Goal: Information Seeking & Learning: Learn about a topic

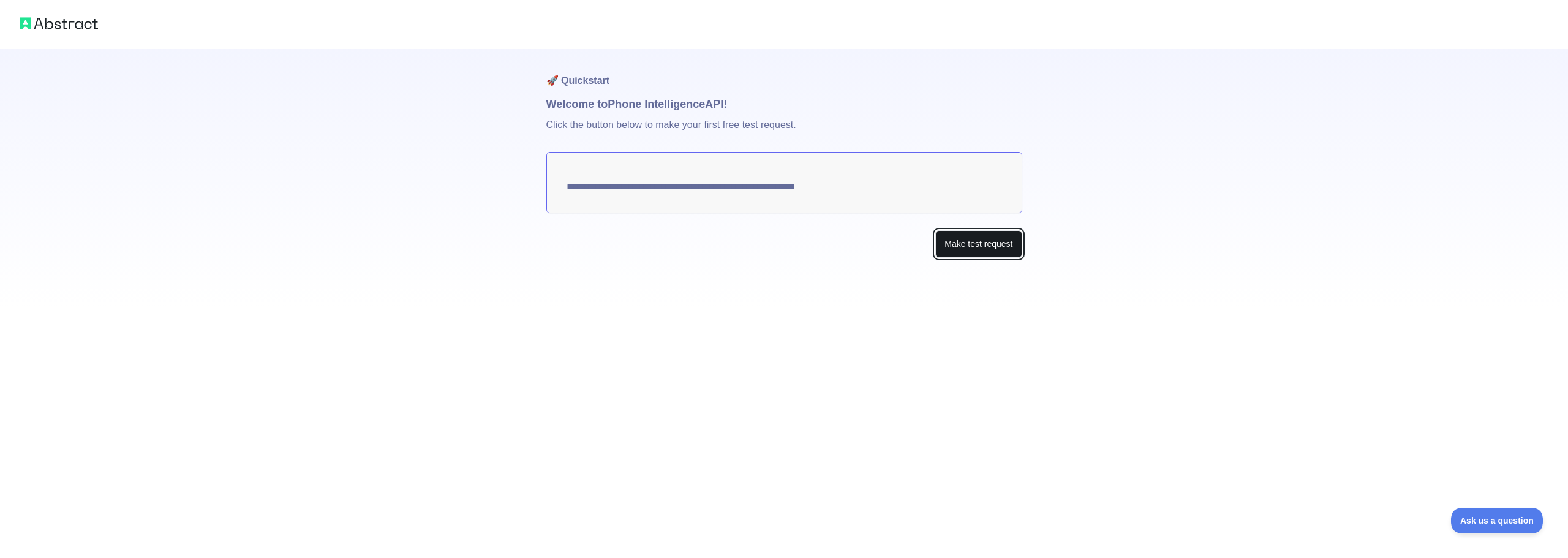
click at [985, 230] on button "Make test request" at bounding box center [979, 244] width 86 height 28
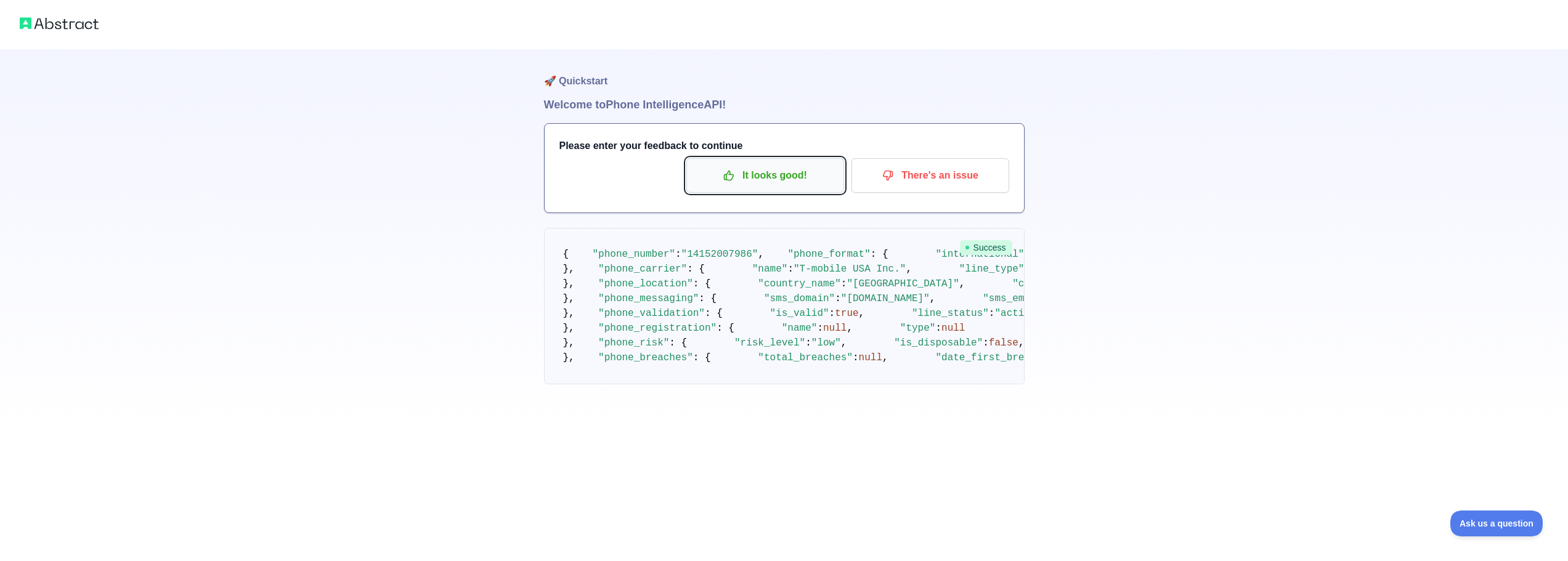
click at [817, 159] on button "It looks good!" at bounding box center [765, 175] width 158 height 35
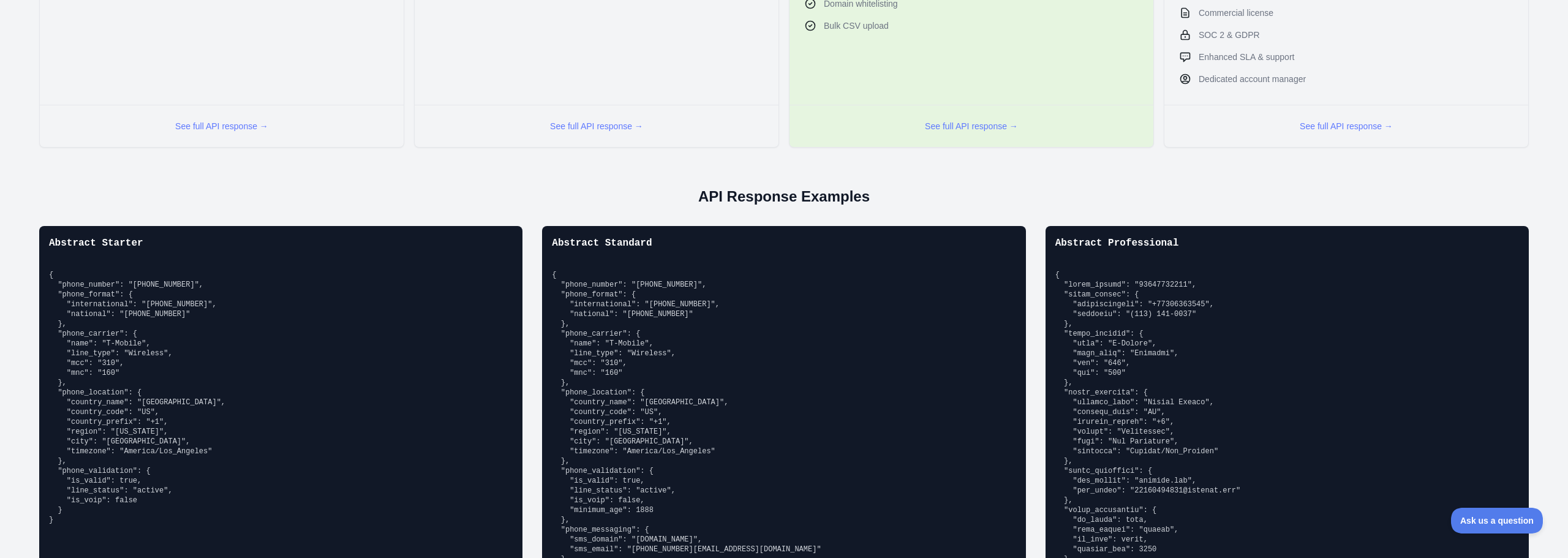
scroll to position [720, 0]
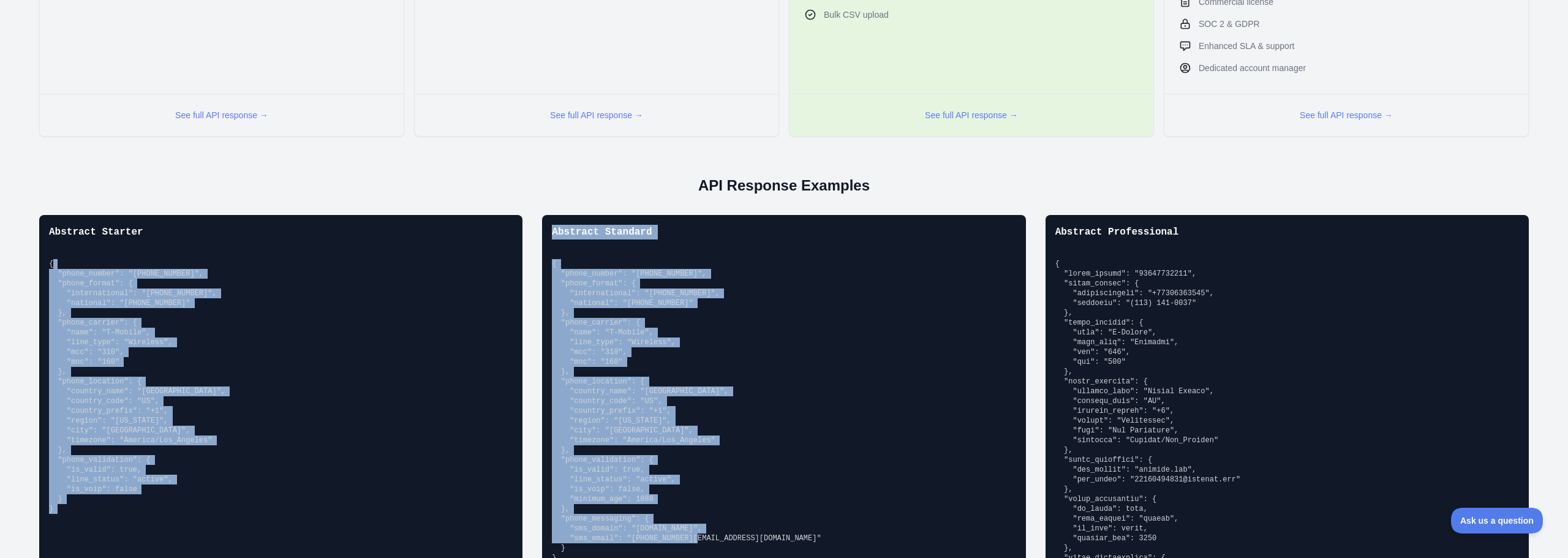
drag, startPoint x: 586, startPoint y: 397, endPoint x: 503, endPoint y: 131, distance: 278.6
click at [503, 215] on div "Abstract Starter { "phone_number": "[PHONE_NUMBER]", "phone_format": { "interna…" at bounding box center [784, 492] width 1548 height 554
click at [778, 263] on pre "{ "phone_number": "[PHONE_NUMBER]", "phone_format": { "international": "[PHONE_…" at bounding box center [783, 411] width 463 height 304
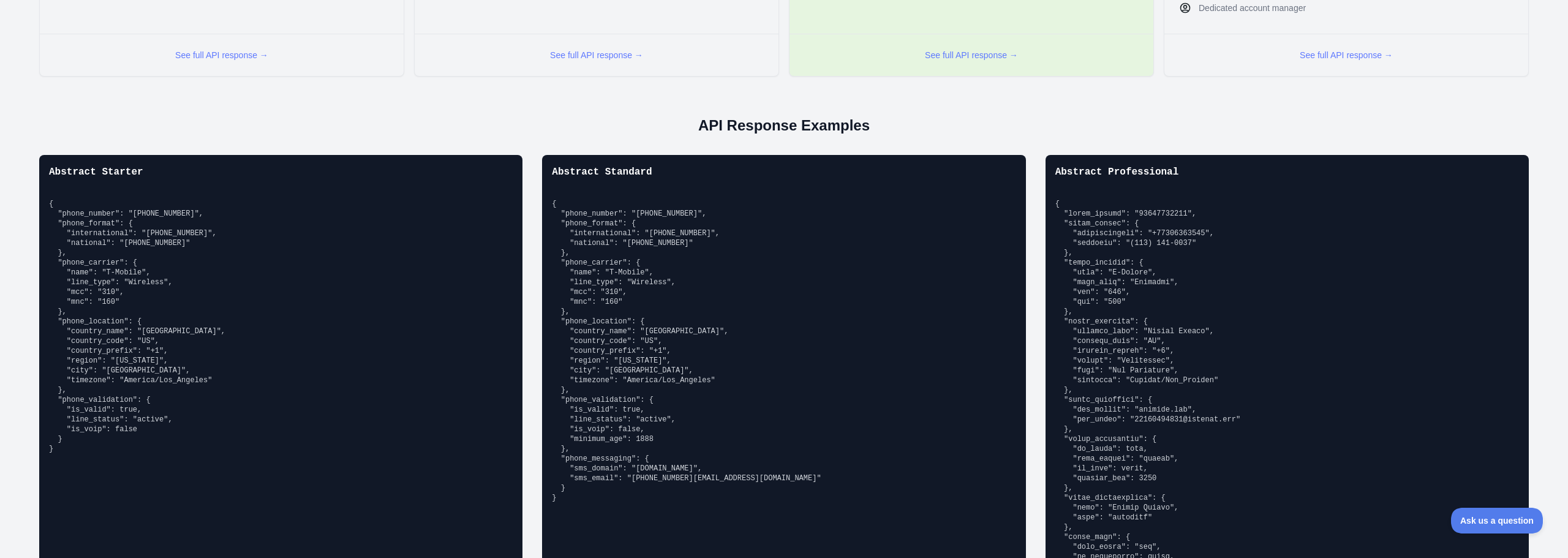
scroll to position [782, 0]
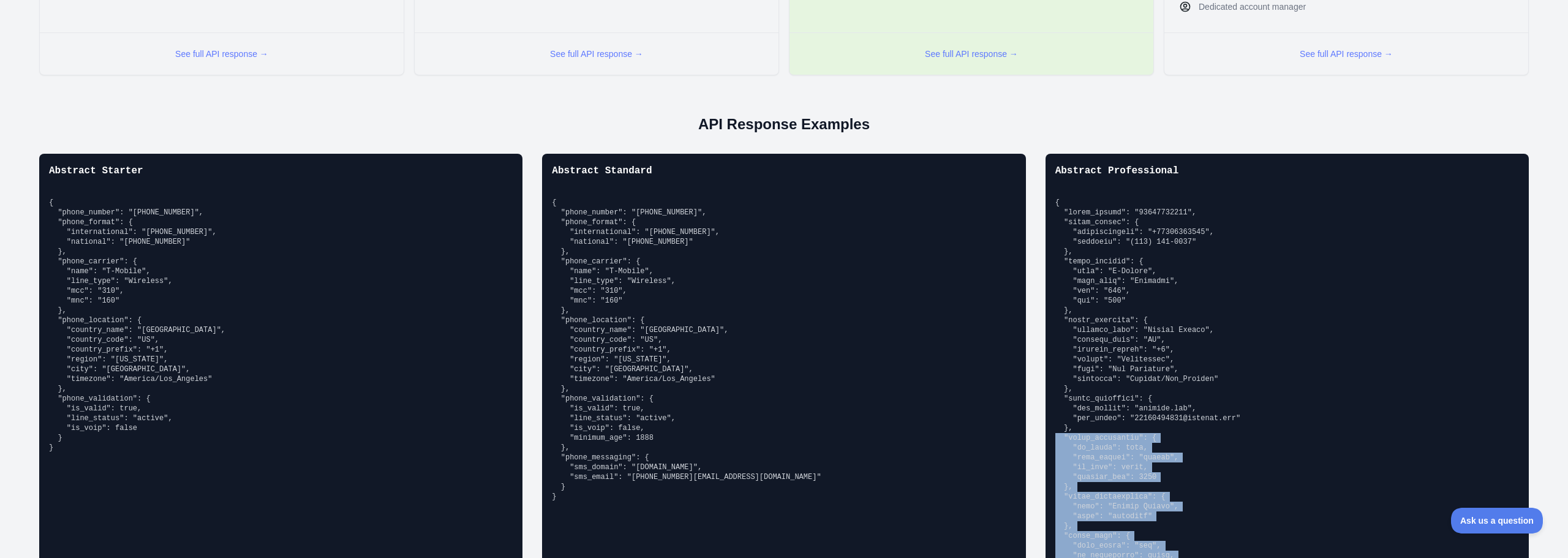
drag, startPoint x: 1062, startPoint y: 506, endPoint x: 1047, endPoint y: 287, distance: 219.5
click at [1055, 287] on pre at bounding box center [1287, 448] width 463 height 500
click at [1201, 334] on pre at bounding box center [1287, 448] width 463 height 500
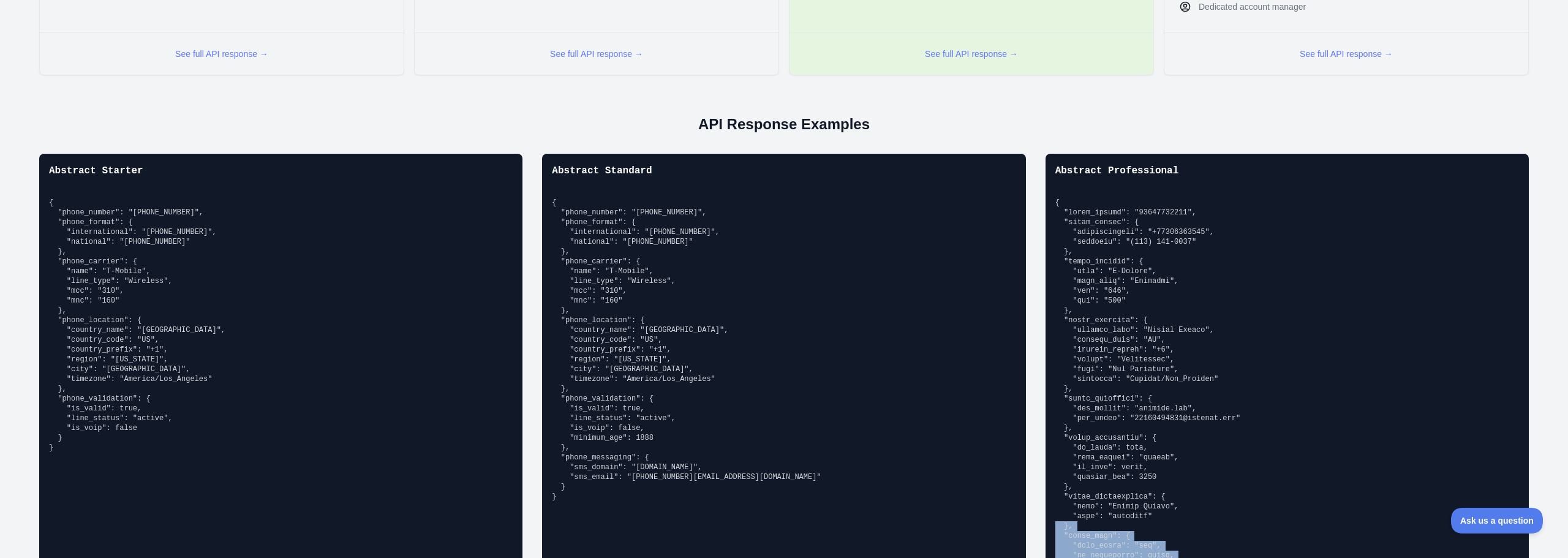
drag, startPoint x: 1053, startPoint y: 508, endPoint x: 1028, endPoint y: 361, distance: 149.1
click at [1029, 361] on div "Abstract Starter { "phone_number": "[PHONE_NUMBER]", "phone_format": { "interna…" at bounding box center [784, 431] width 1548 height 554
click at [158, 294] on pre "{ "phone_number": "[PHONE_NUMBER]", "phone_format": { "international": "[PHONE_…" at bounding box center [281, 326] width 463 height 255
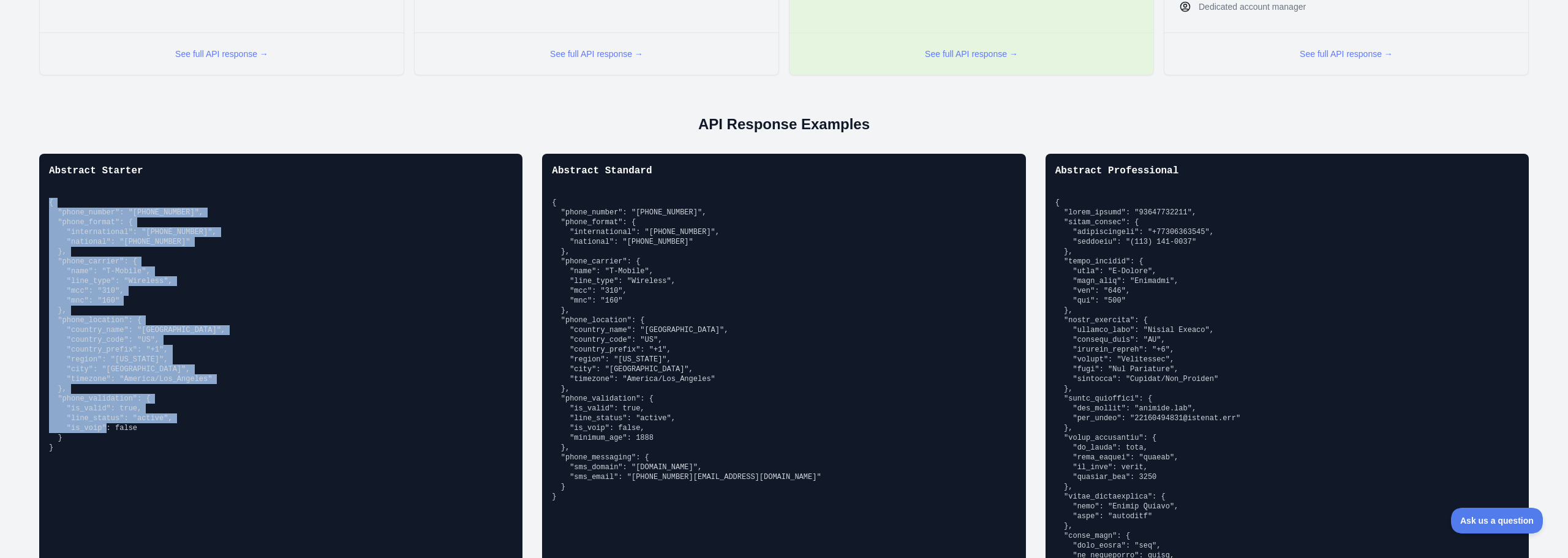
drag, startPoint x: 125, startPoint y: 299, endPoint x: 38, endPoint y: 74, distance: 241.2
click at [39, 154] on div "Abstract Starter { "phone_number": "[PHONE_NUMBER]", "phone_format": { "interna…" at bounding box center [281, 431] width 484 height 554
click at [457, 214] on pre "{ "phone_number": "[PHONE_NUMBER]", "phone_format": { "international": "[PHONE_…" at bounding box center [281, 326] width 463 height 255
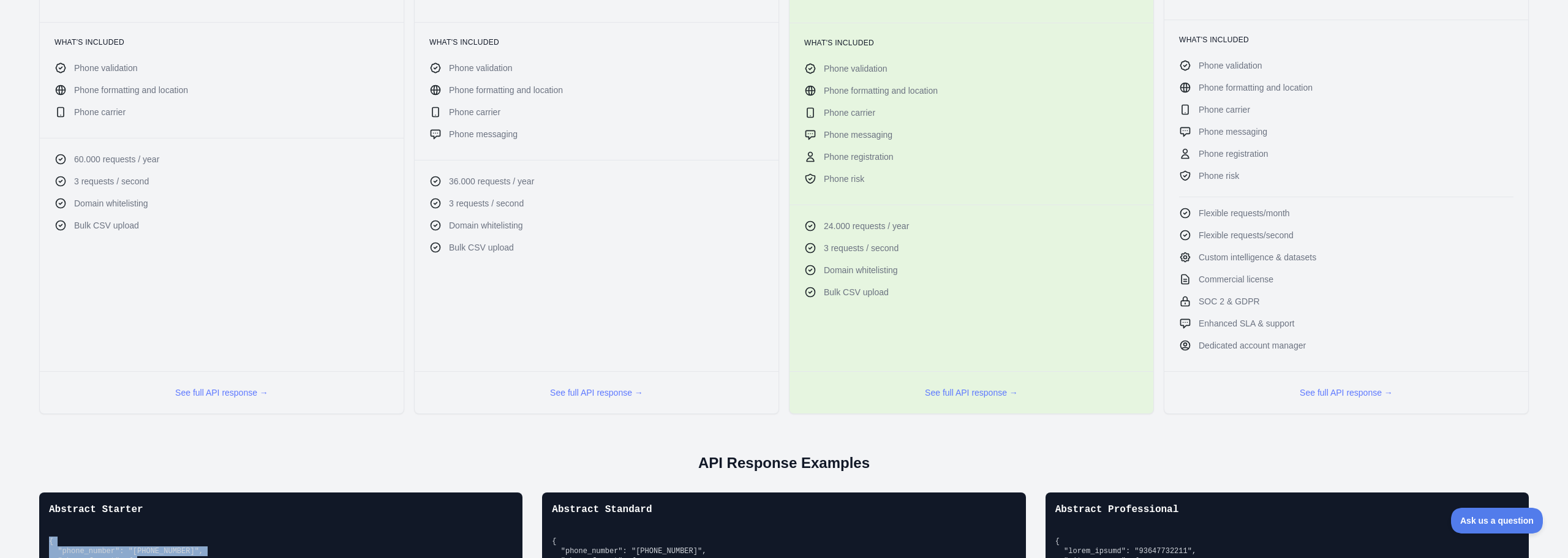
scroll to position [414, 0]
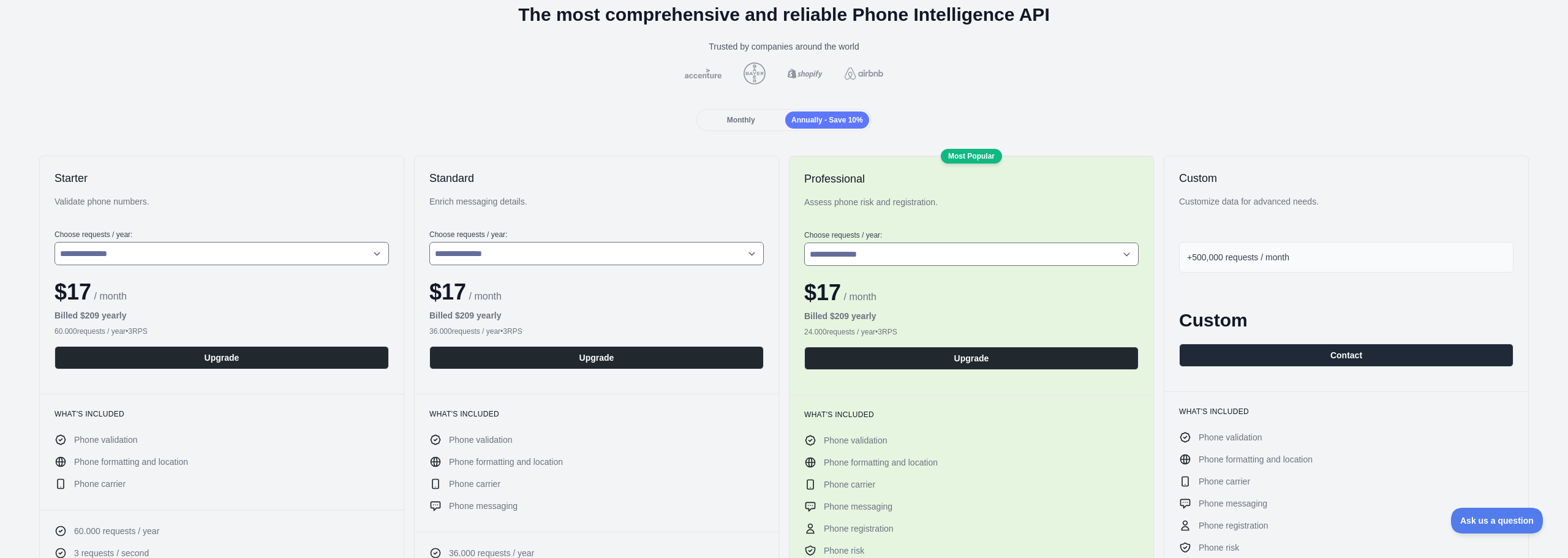
scroll to position [0, 0]
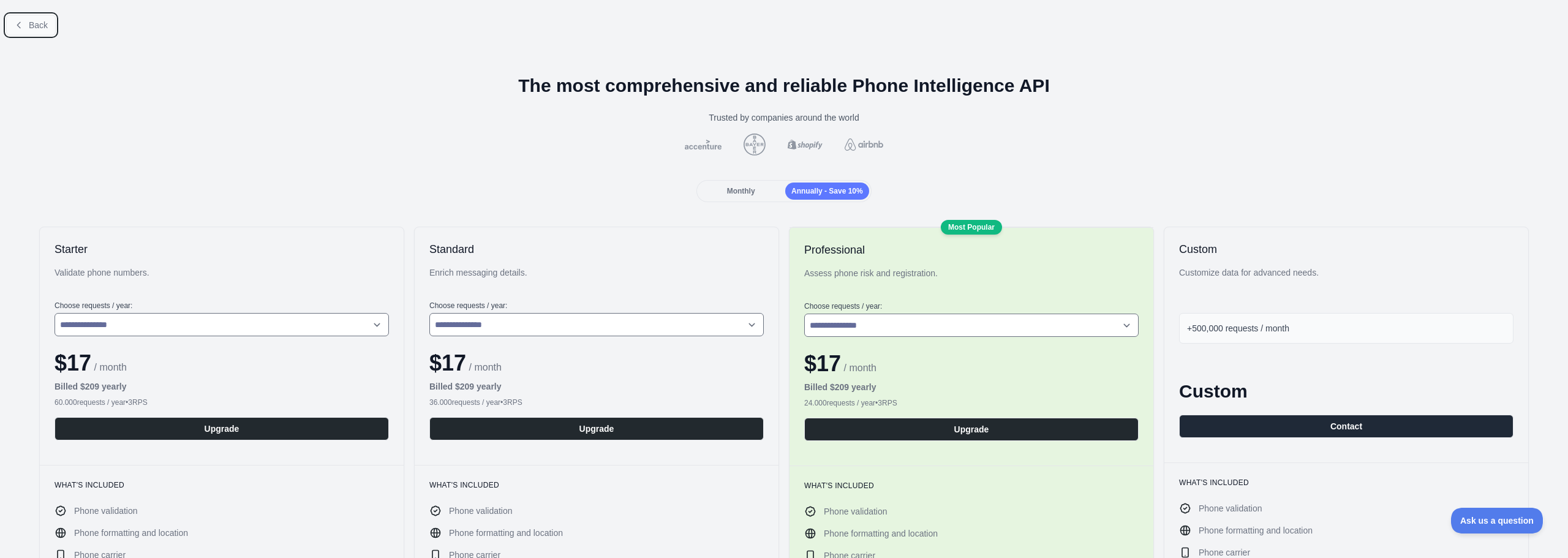
click at [19, 17] on button "Back" at bounding box center [31, 25] width 50 height 21
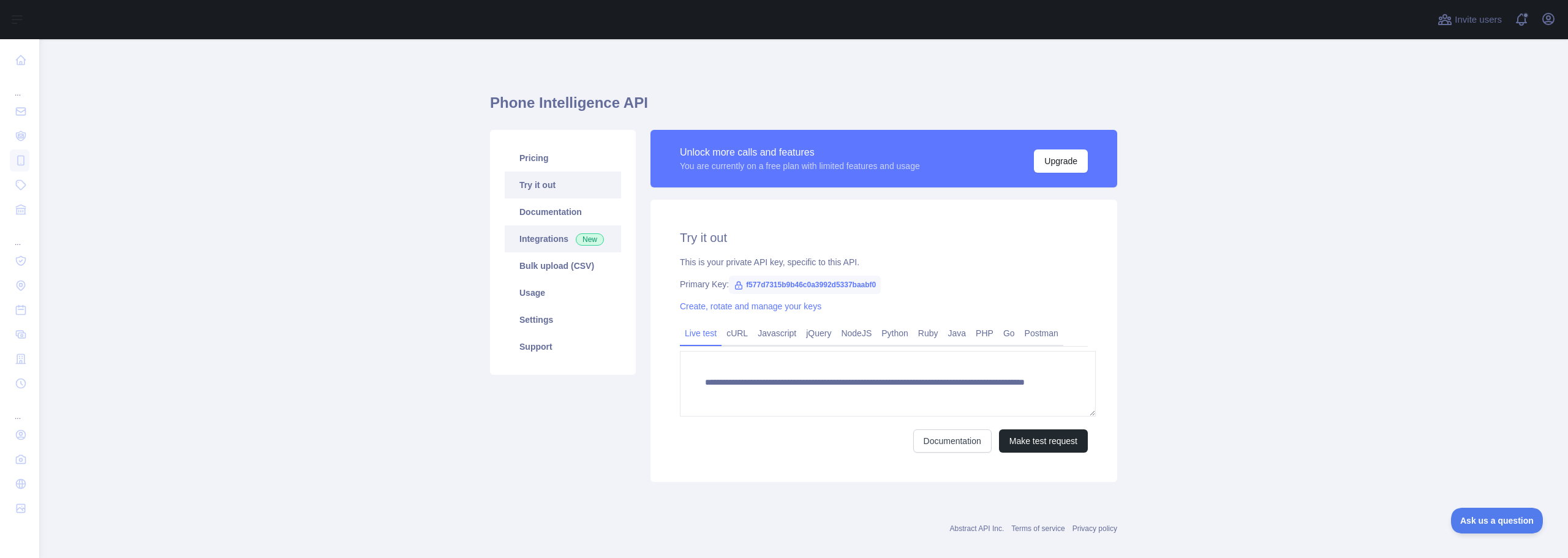
click at [559, 226] on link "Integrations New" at bounding box center [562, 239] width 117 height 27
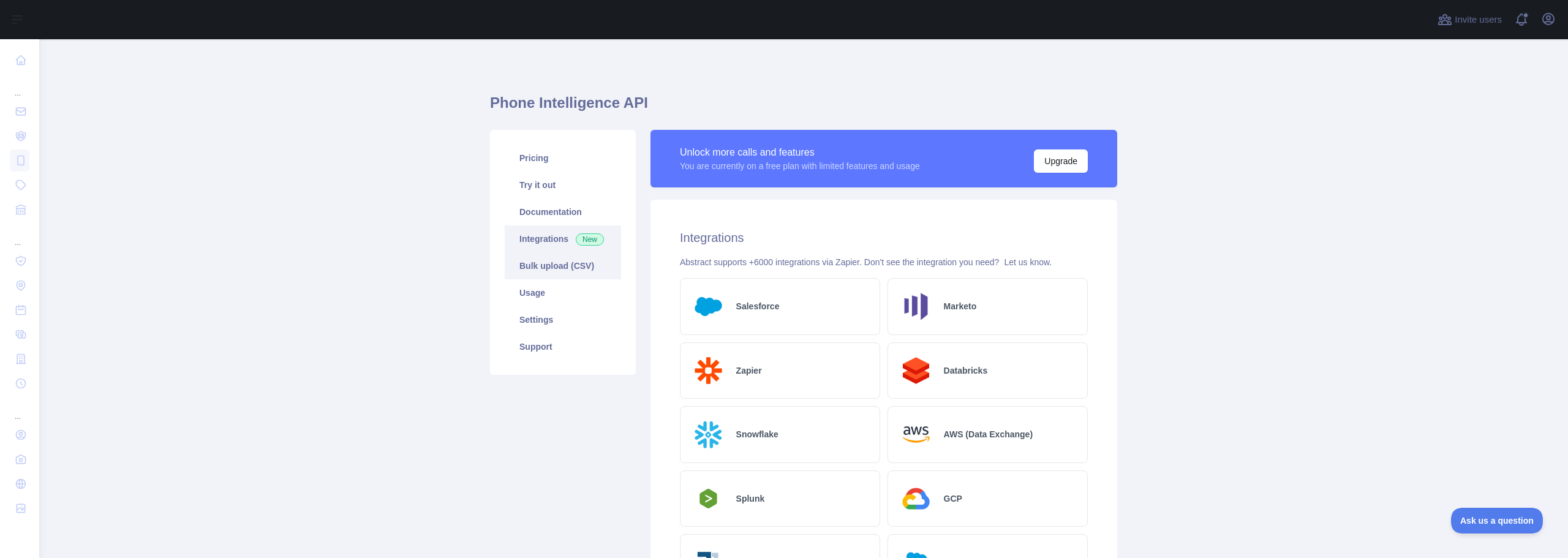
click at [545, 253] on link "Bulk upload (CSV)" at bounding box center [562, 266] width 117 height 27
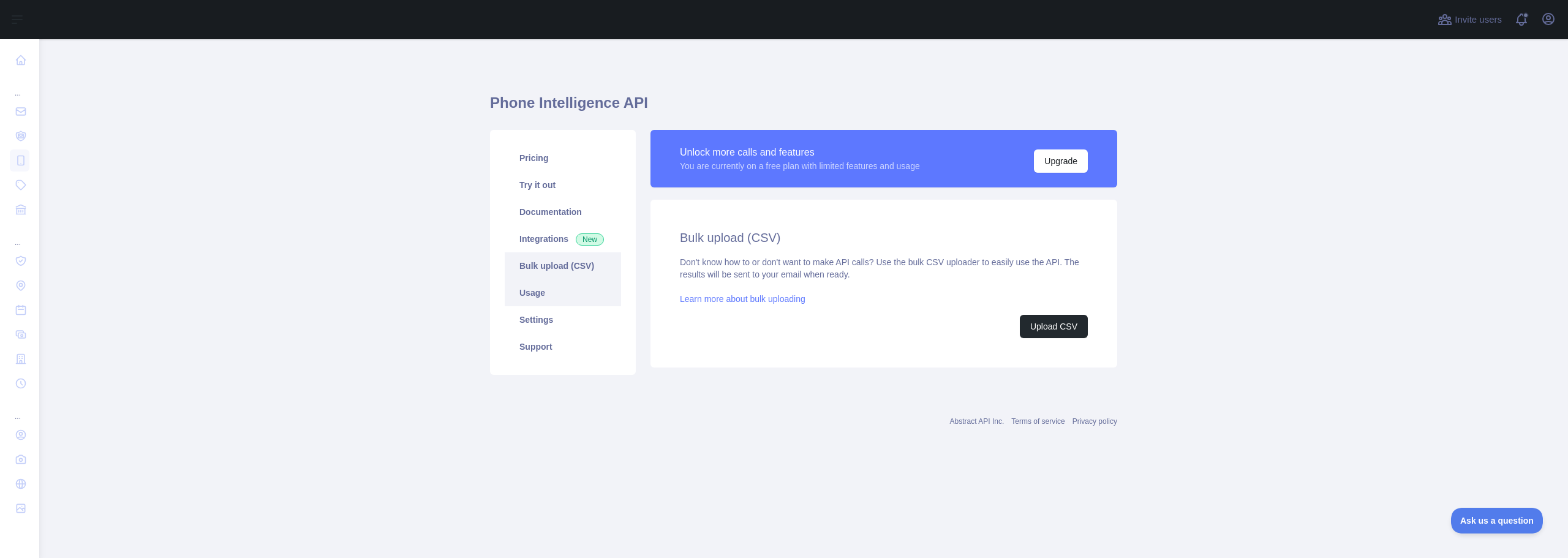
click at [543, 280] on link "Usage" at bounding box center [562, 293] width 117 height 27
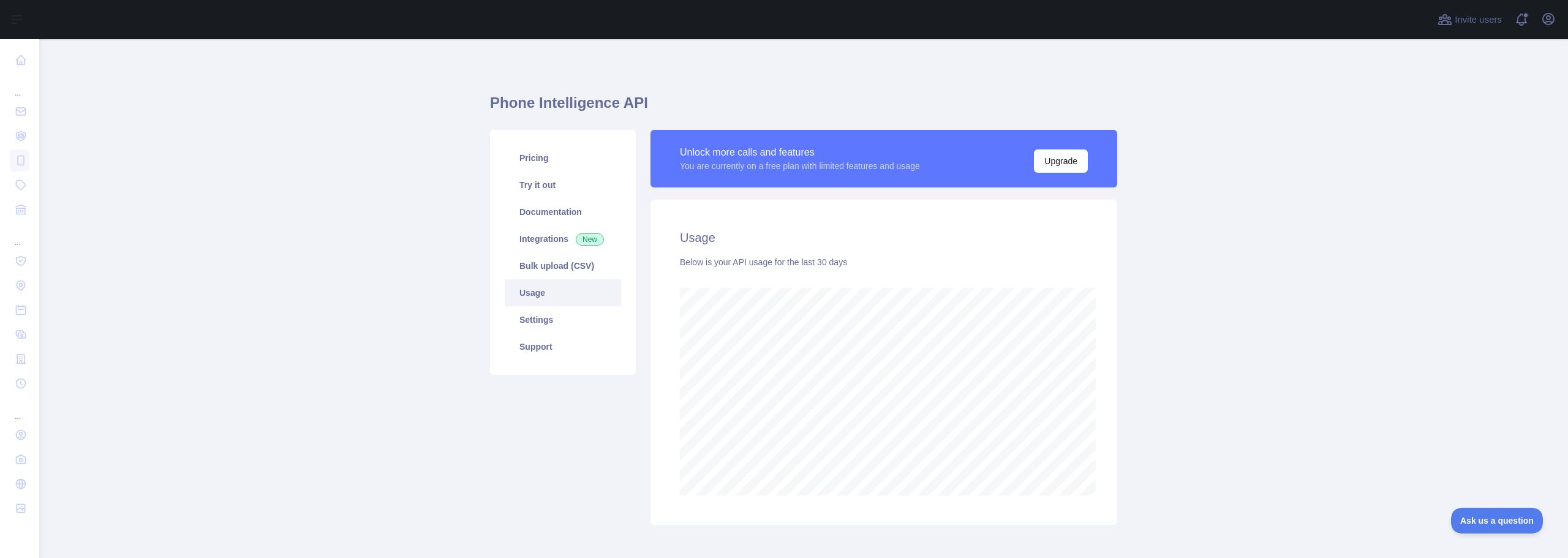
scroll to position [524, 1525]
click at [542, 145] on link "Pricing" at bounding box center [562, 158] width 117 height 27
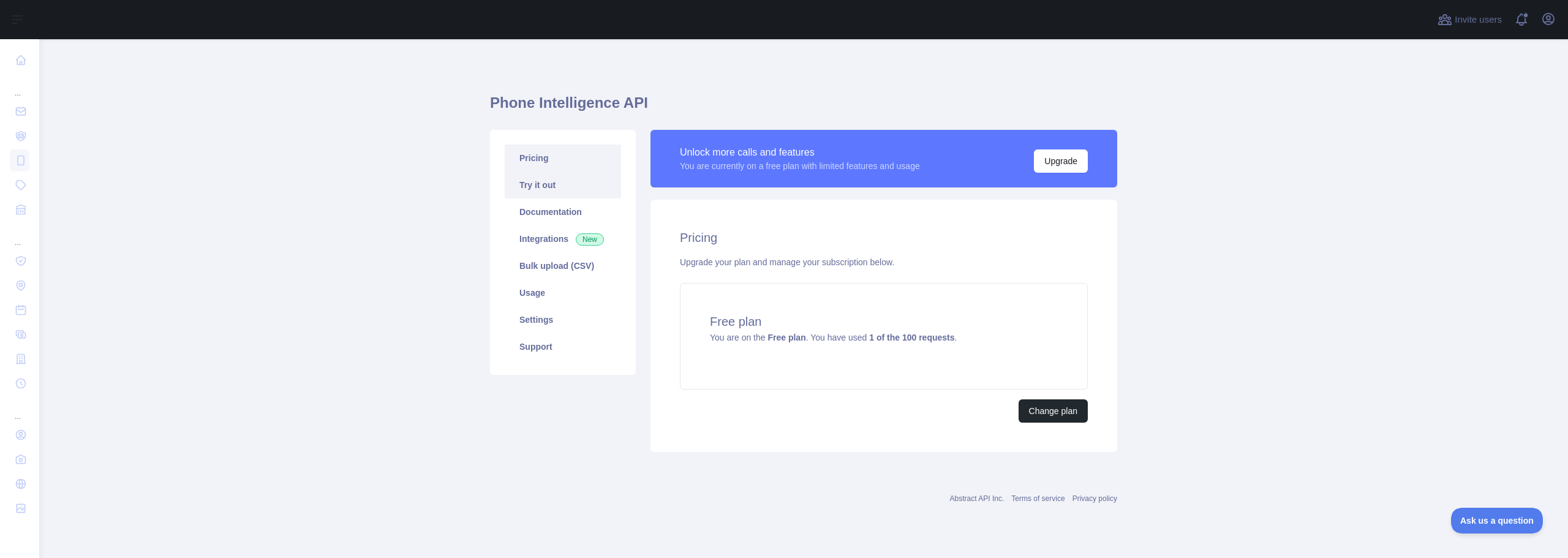
click at [540, 172] on link "Try it out" at bounding box center [562, 185] width 117 height 27
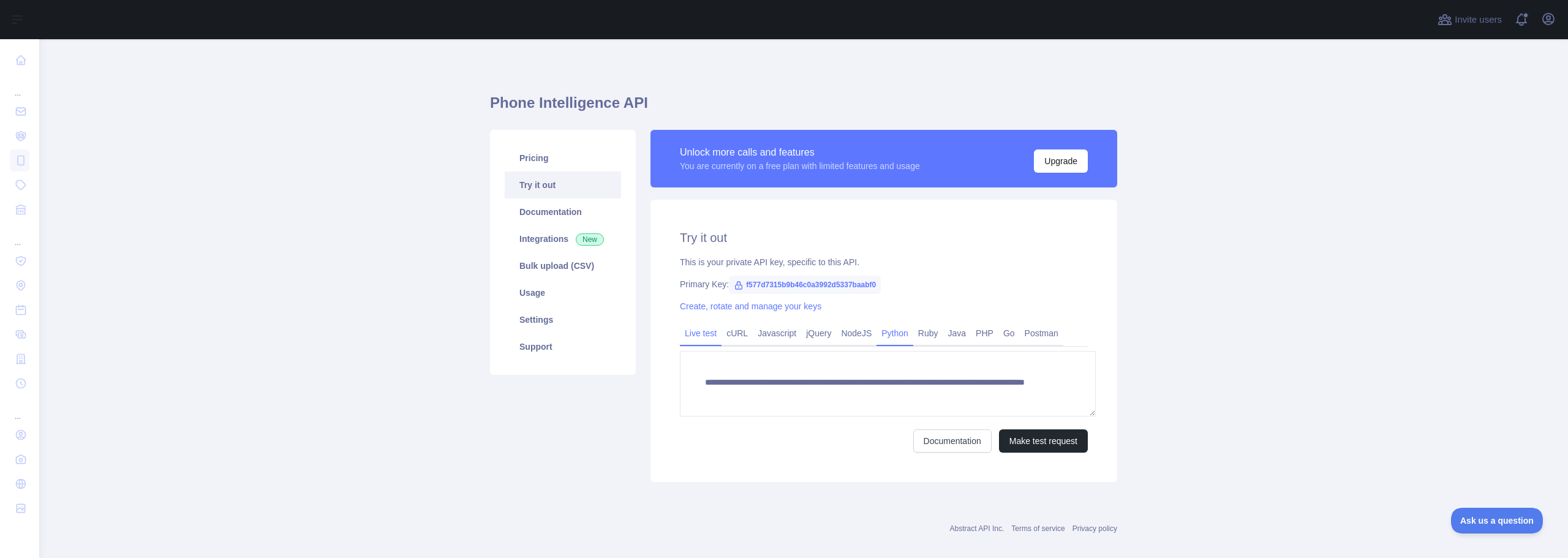
click at [876, 323] on link "Python" at bounding box center [894, 333] width 37 height 20
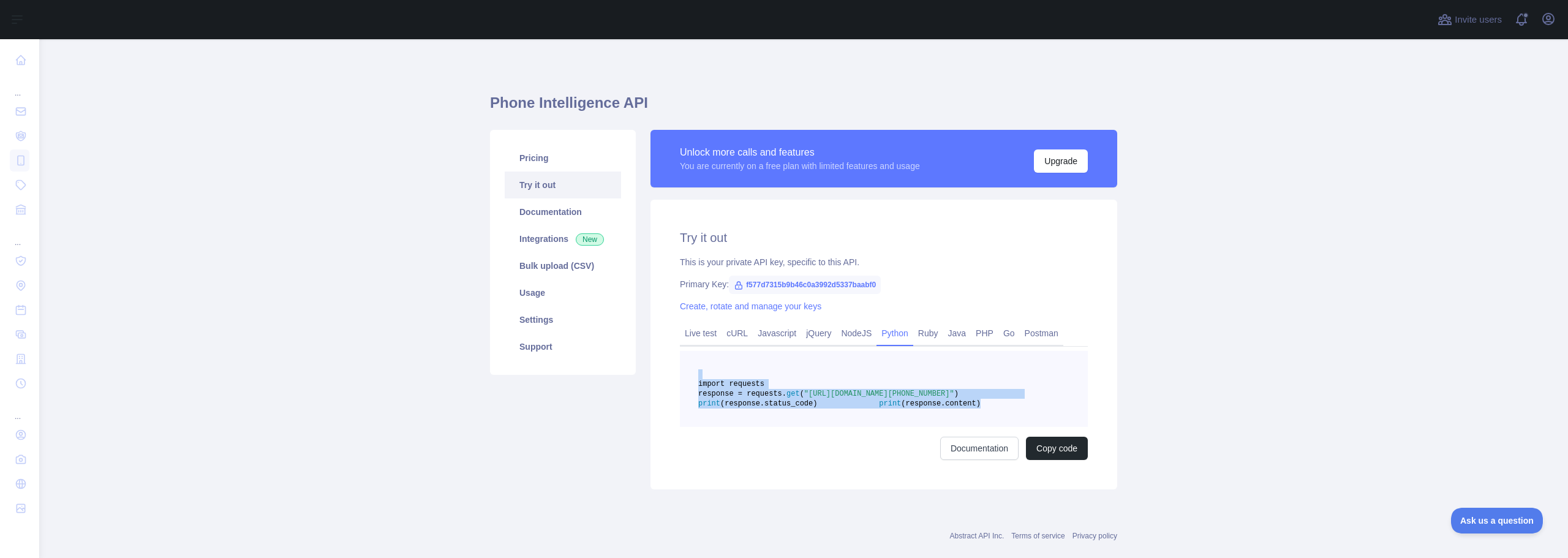
drag, startPoint x: 828, startPoint y: 385, endPoint x: 721, endPoint y: 333, distance: 119.0
click at [721, 351] on pre "import requests response = requests. get ( "[URL][DOMAIN_NAME][PHONE_NUMBER]" )…" at bounding box center [884, 389] width 408 height 76
click at [857, 390] on span ""[URL][DOMAIN_NAME][PHONE_NUMBER]"" at bounding box center [879, 394] width 150 height 9
